Goal: Complete application form: Complete application form

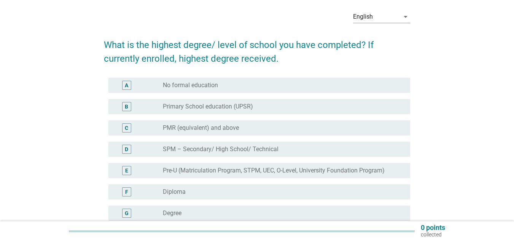
scroll to position [38, 0]
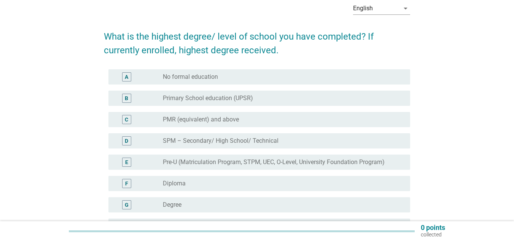
click at [180, 205] on label "Degree" at bounding box center [172, 205] width 19 height 8
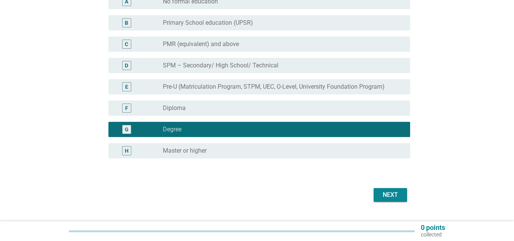
scroll to position [114, 0]
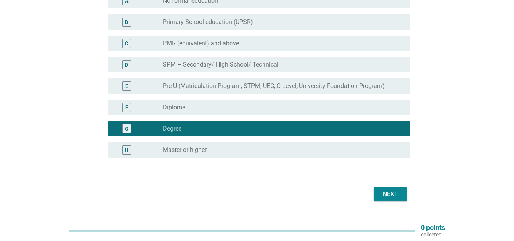
click at [384, 194] on div "Next" at bounding box center [390, 194] width 21 height 9
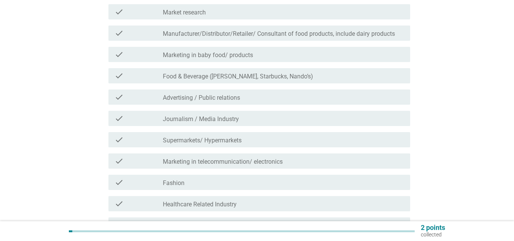
scroll to position [0, 0]
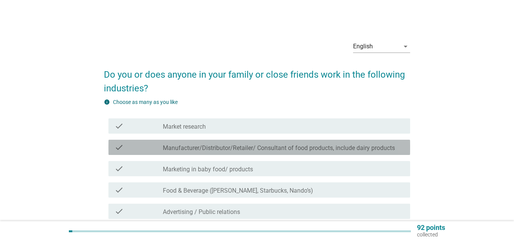
click at [190, 150] on label "Manufacturer/Distributor/Retailer/ Consultant of food products, include dairy p…" at bounding box center [279, 148] width 232 height 8
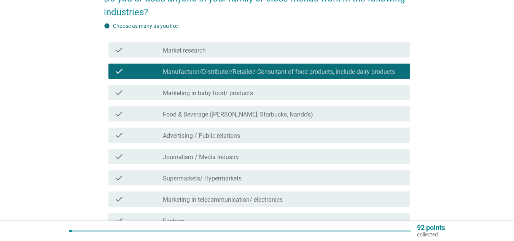
scroll to position [114, 0]
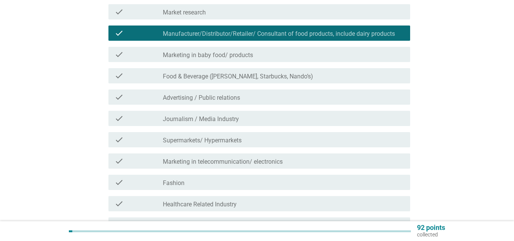
click at [202, 166] on div "check check_box_outline_blank Marketing in telecommunication/ electronics" at bounding box center [259, 160] width 302 height 15
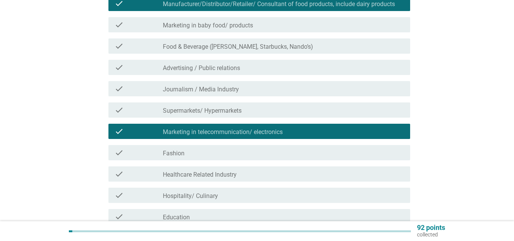
scroll to position [152, 0]
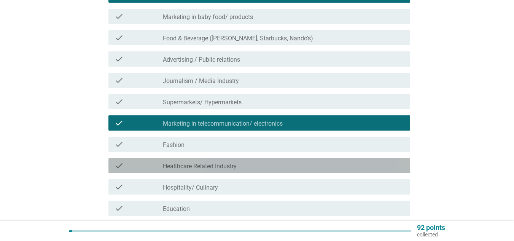
click at [202, 164] on label "Healthcare Related Industry" at bounding box center [200, 166] width 74 height 8
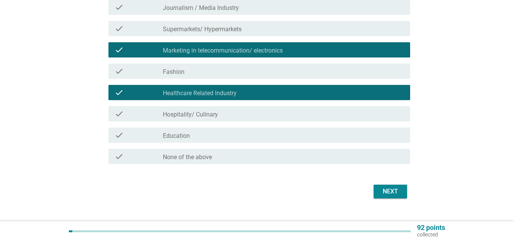
scroll to position [228, 0]
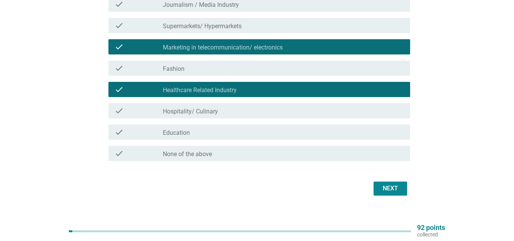
click at [216, 113] on label "Hospitality/ Culinary" at bounding box center [190, 112] width 55 height 8
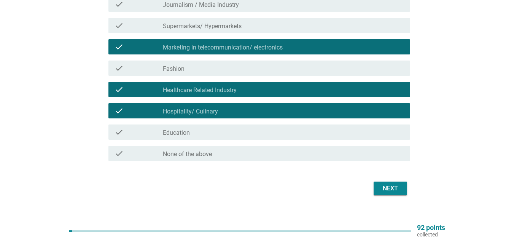
click at [217, 130] on div "check_box_outline_blank Education" at bounding box center [283, 131] width 241 height 9
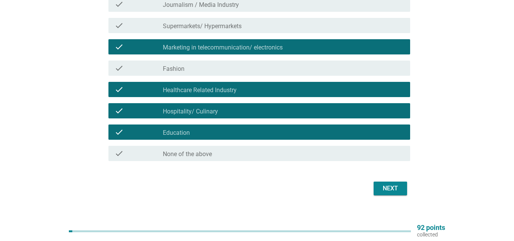
click at [385, 192] on div "Next" at bounding box center [390, 188] width 21 height 9
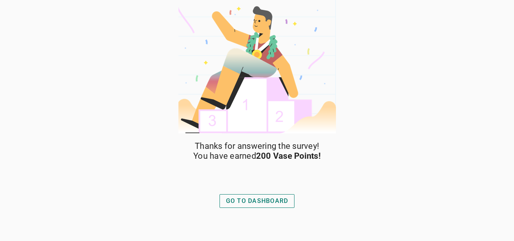
click at [256, 200] on div "GO TO DASHBOARD" at bounding box center [257, 200] width 62 height 9
